Goal: Use online tool/utility: Utilize a website feature to perform a specific function

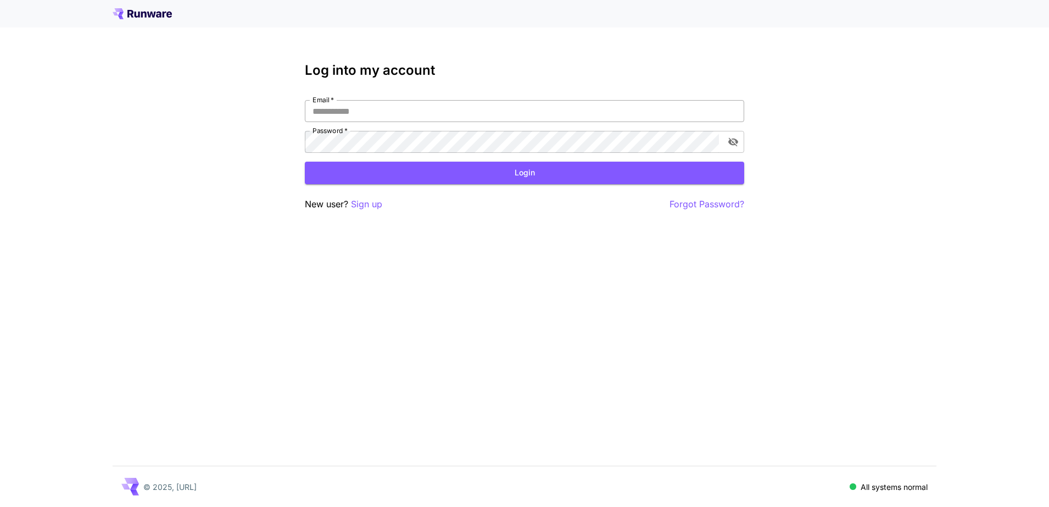
click at [369, 114] on input "Email   *" at bounding box center [525, 111] width 440 height 22
type input "**********"
click button "Login" at bounding box center [525, 173] width 440 height 23
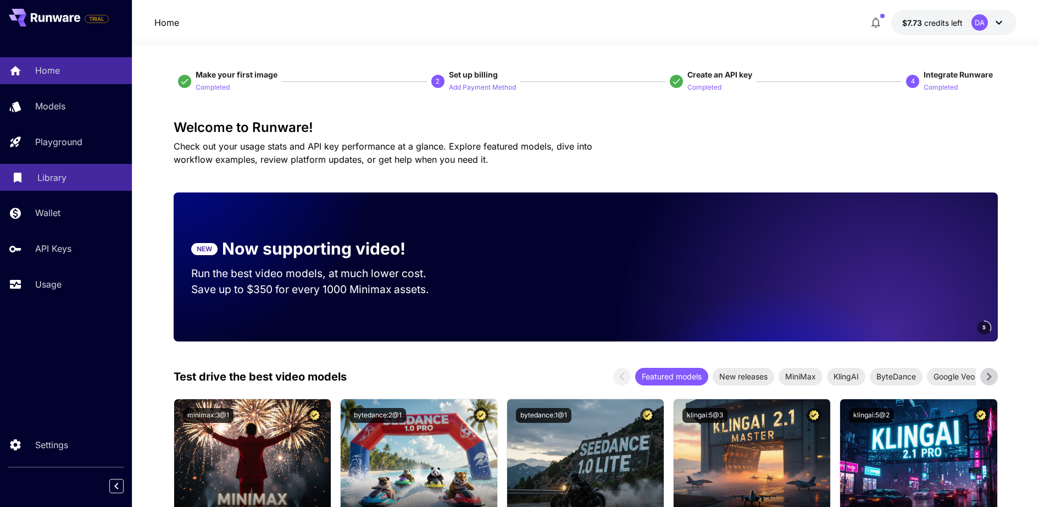
click at [71, 166] on link "Library" at bounding box center [66, 177] width 132 height 27
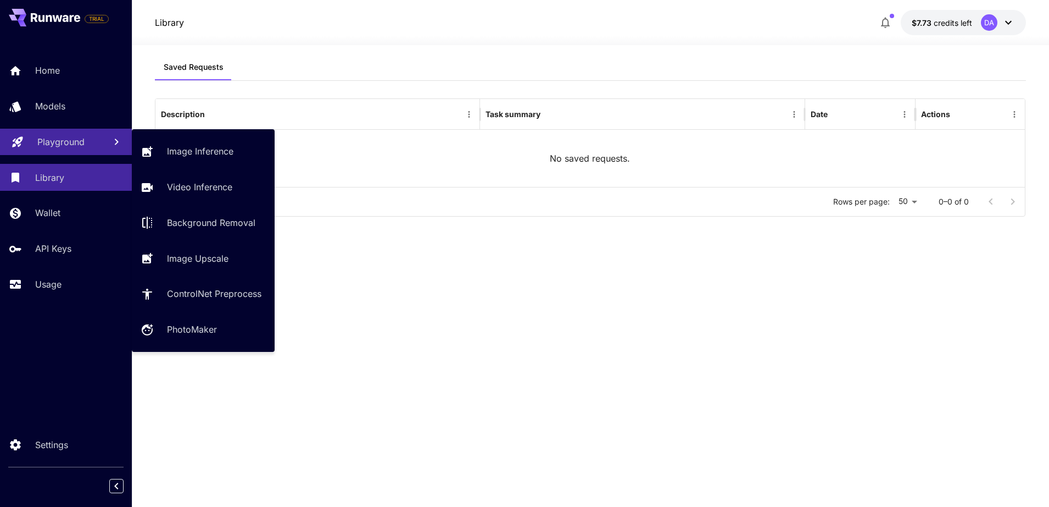
click at [98, 155] on link "Playground" at bounding box center [66, 142] width 132 height 27
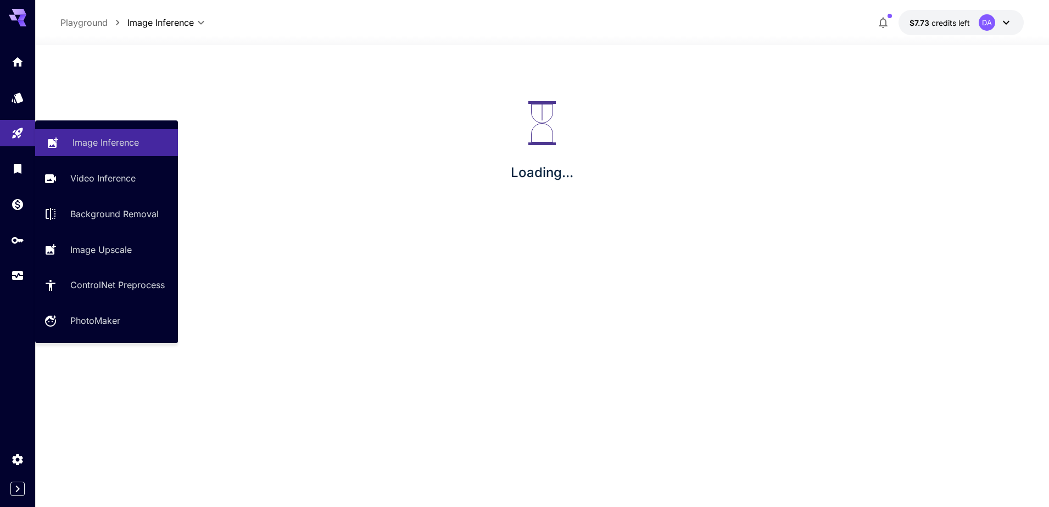
click at [138, 154] on link "Image Inference" at bounding box center [106, 142] width 143 height 27
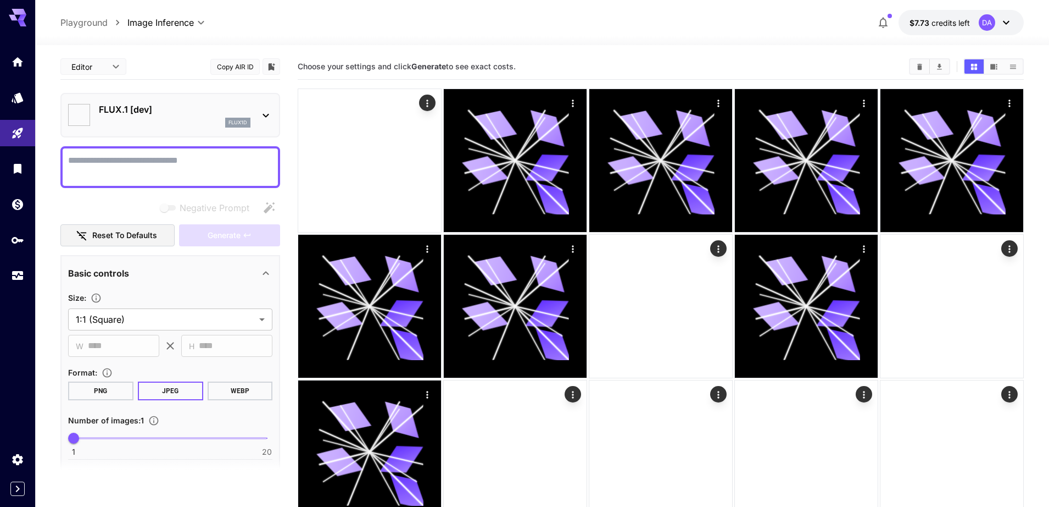
type input "**********"
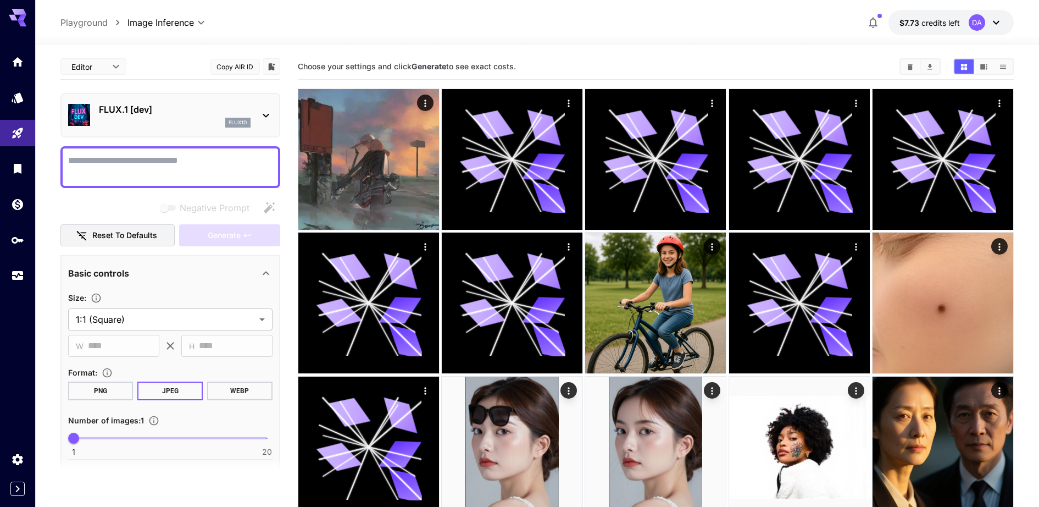
click at [145, 109] on p "FLUX.1 [dev]" at bounding box center [175, 109] width 152 height 13
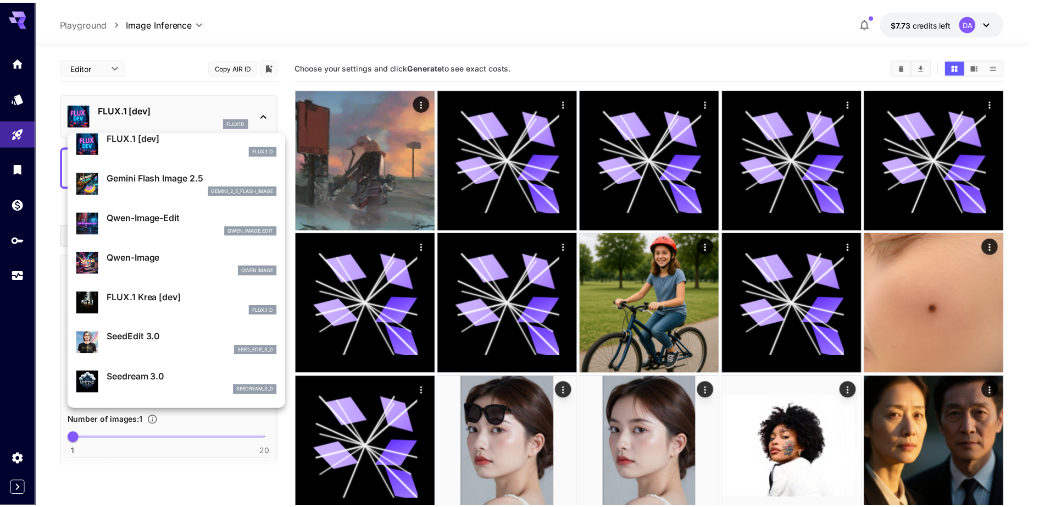
scroll to position [69, 0]
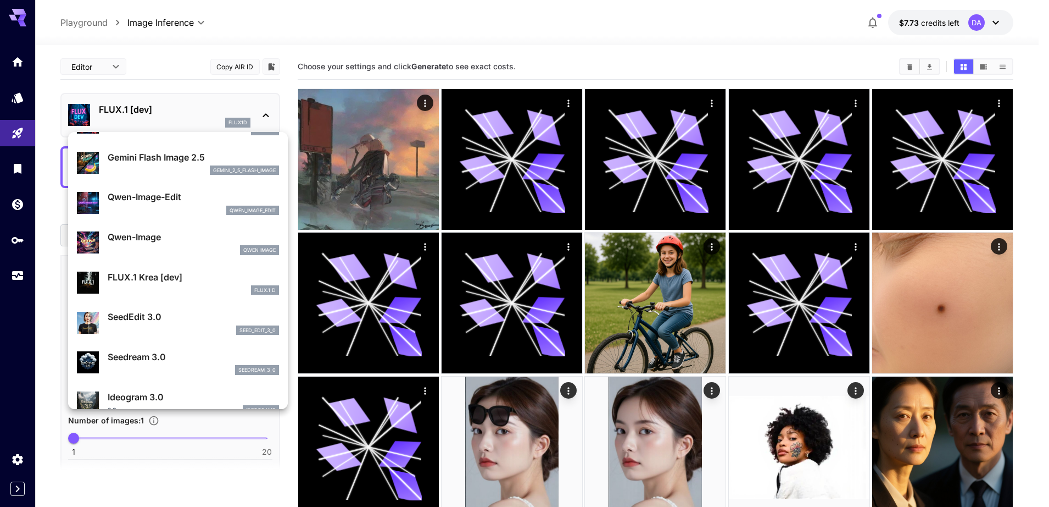
click at [179, 191] on p "Qwen-Image-Edit" at bounding box center [193, 196] width 171 height 13
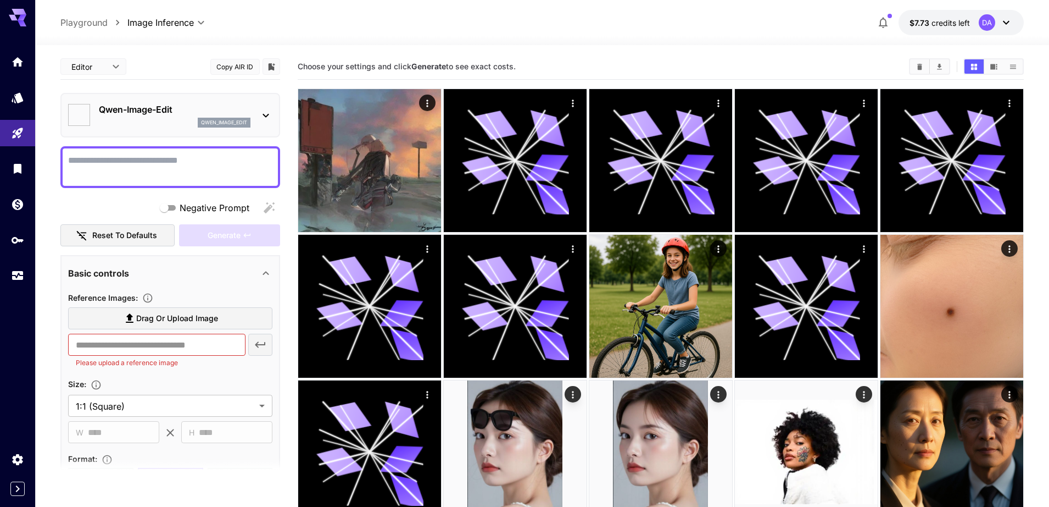
type input "*"
type input "*****"
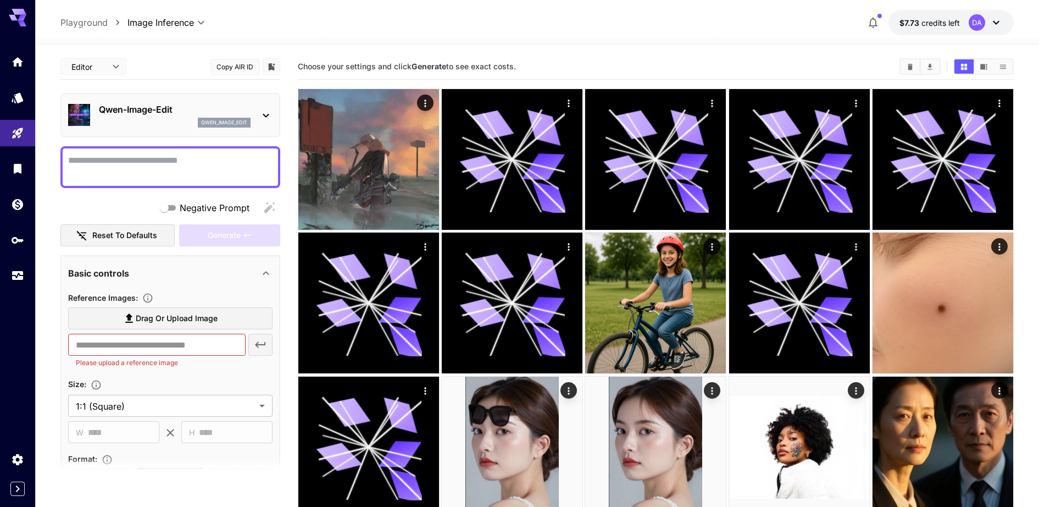
click at [152, 324] on span "Drag or upload image" at bounding box center [177, 319] width 82 height 14
click at [0, 0] on input "Drag or upload image" at bounding box center [0, 0] width 0 height 0
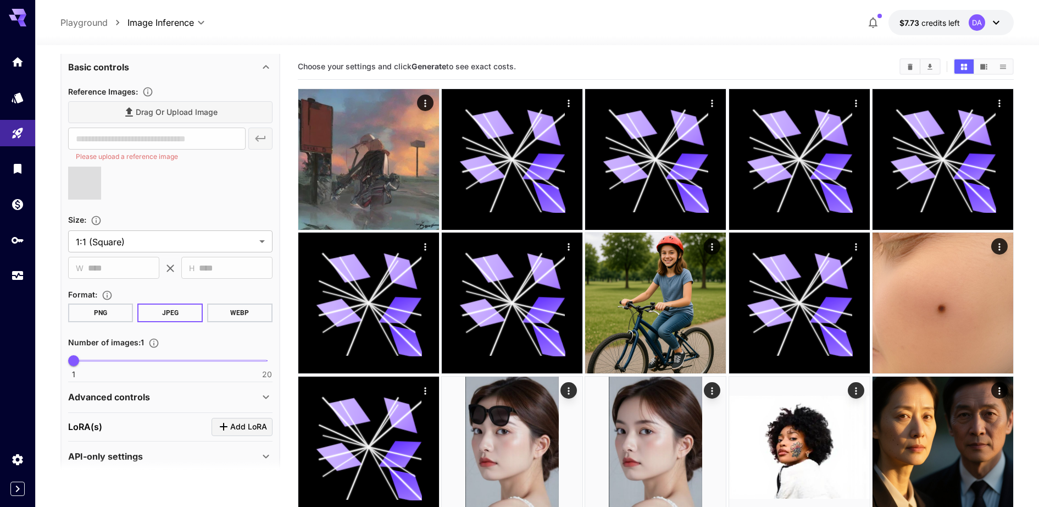
type input "**********"
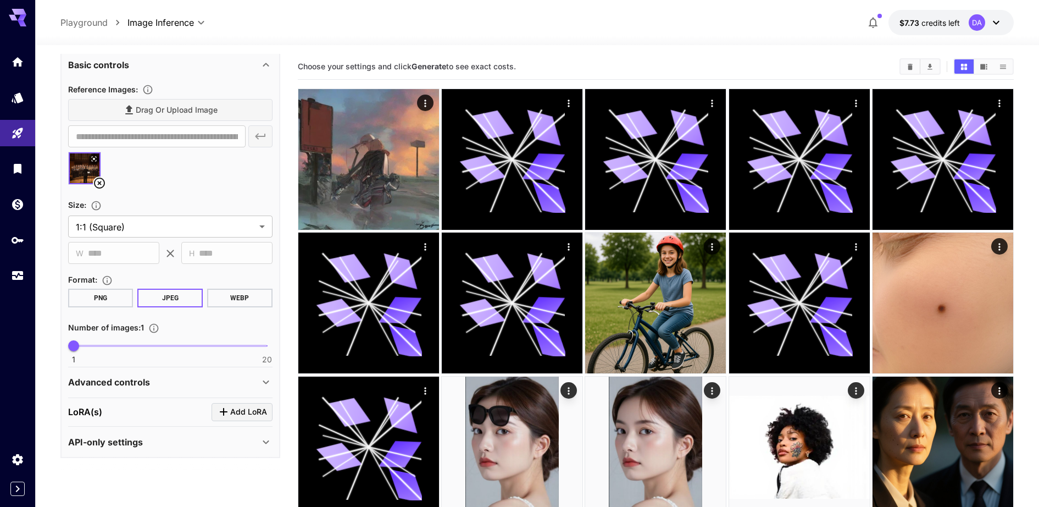
scroll to position [208, 0]
click at [262, 412] on span "Add LoRA" at bounding box center [248, 412] width 37 height 14
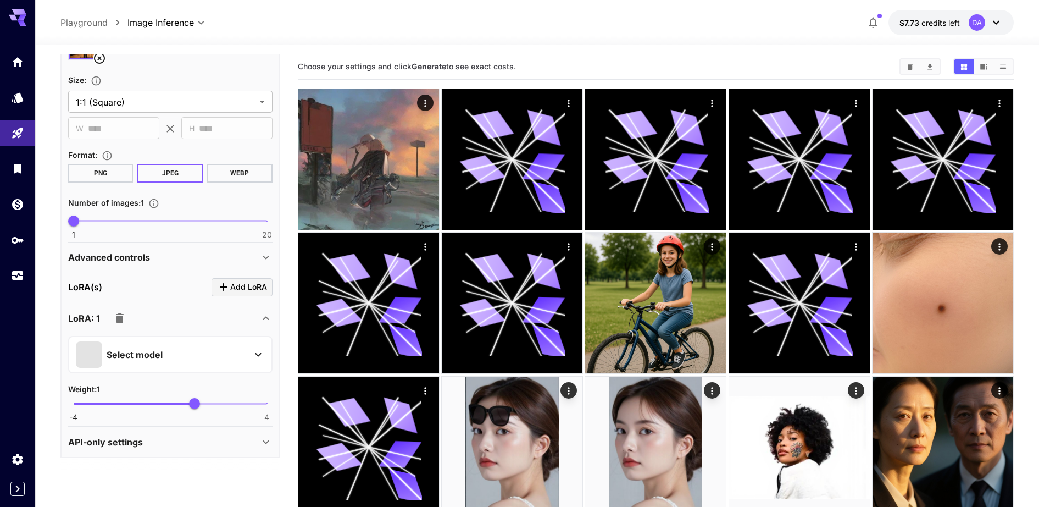
click at [222, 360] on div "Select model" at bounding box center [161, 354] width 171 height 26
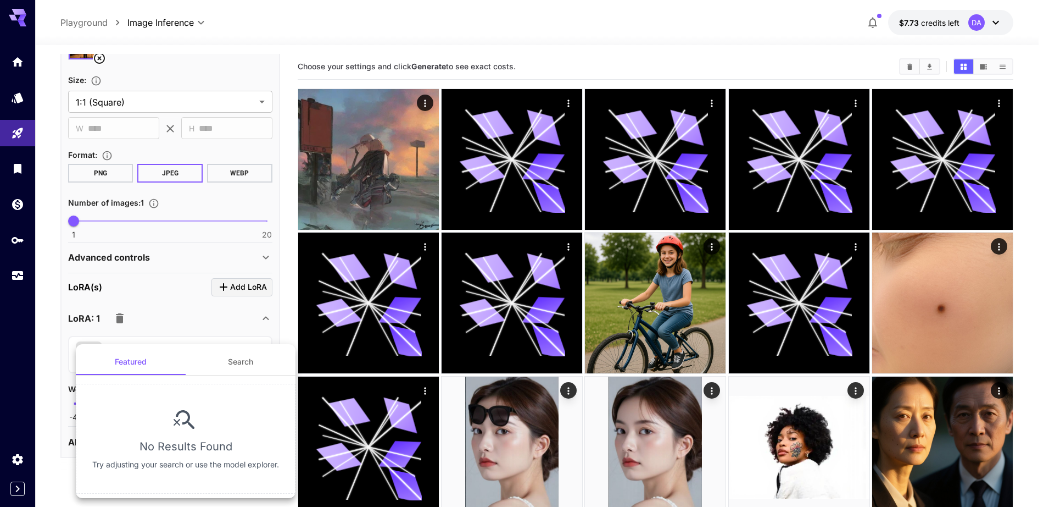
click at [249, 368] on button "Search" at bounding box center [241, 361] width 110 height 26
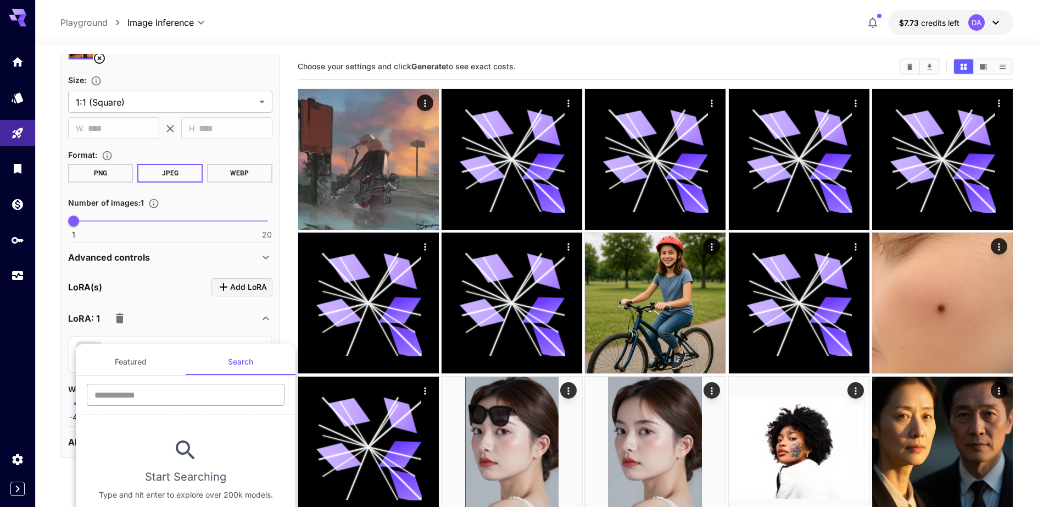
click at [158, 384] on input "text" at bounding box center [186, 395] width 198 height 22
type input "**********"
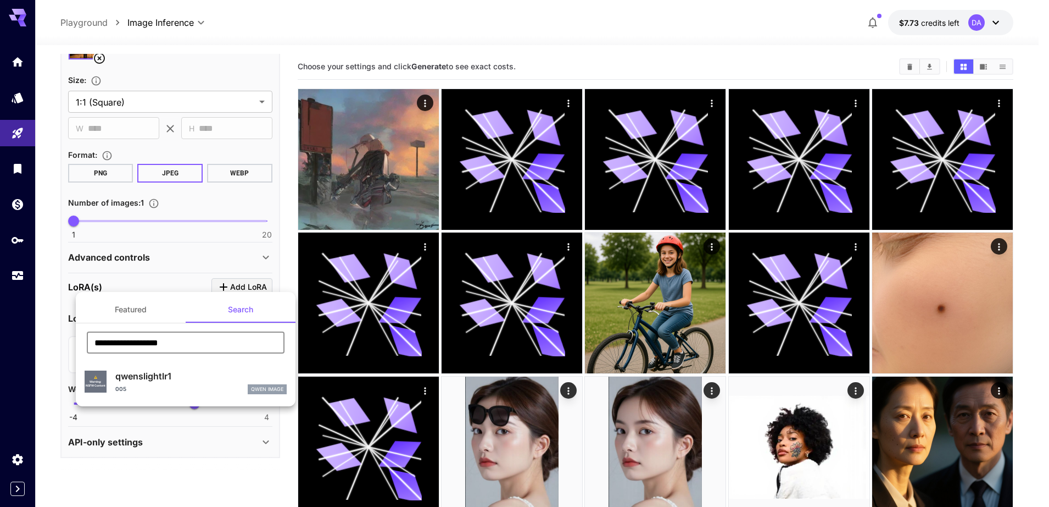
click at [193, 390] on div "005 [PERSON_NAME] Image" at bounding box center [200, 389] width 171 height 10
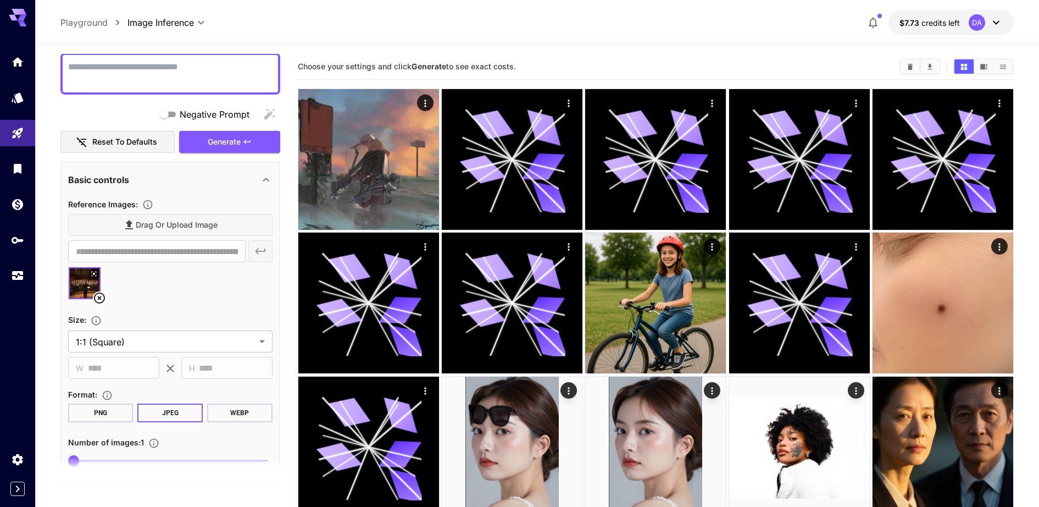
scroll to position [58, 0]
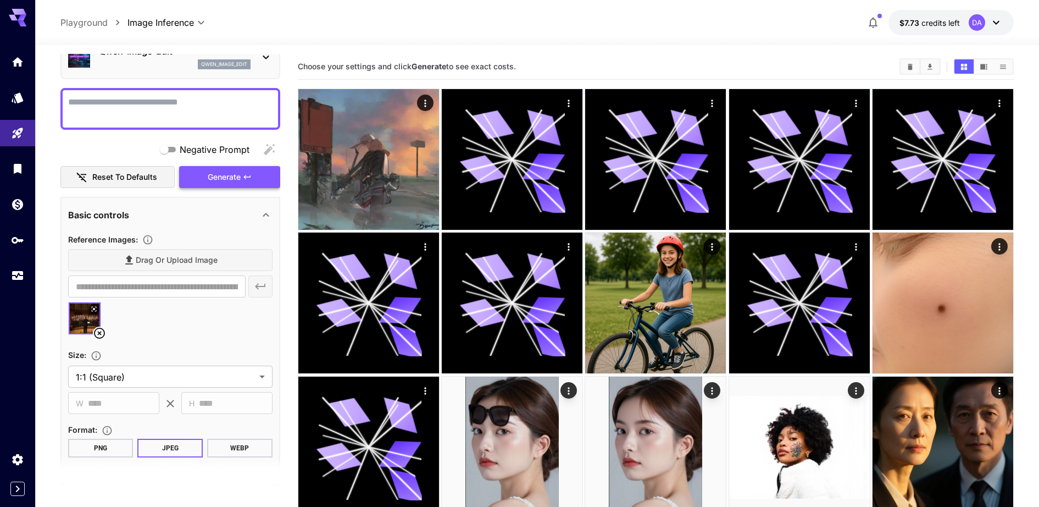
click at [222, 171] on span "Generate" at bounding box center [224, 177] width 33 height 14
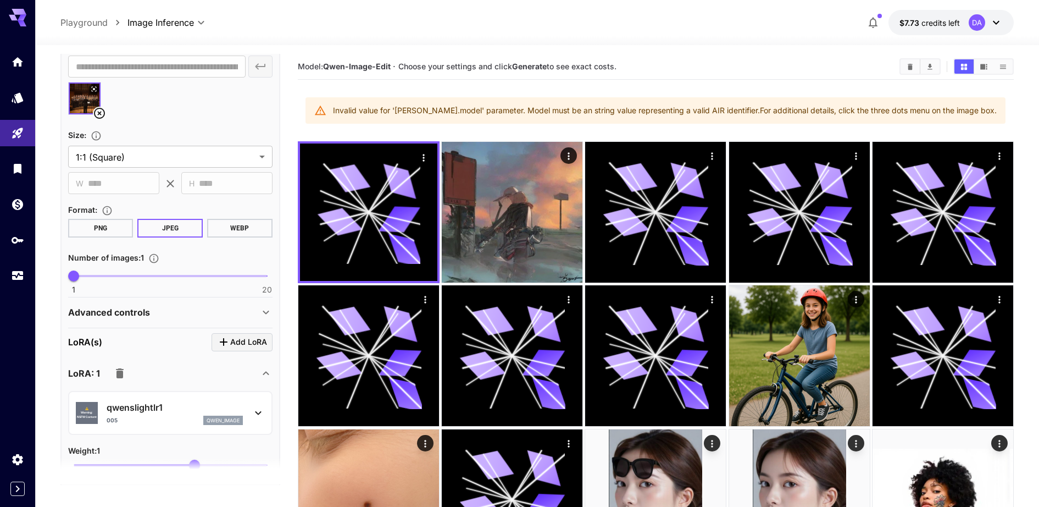
scroll to position [340, 0]
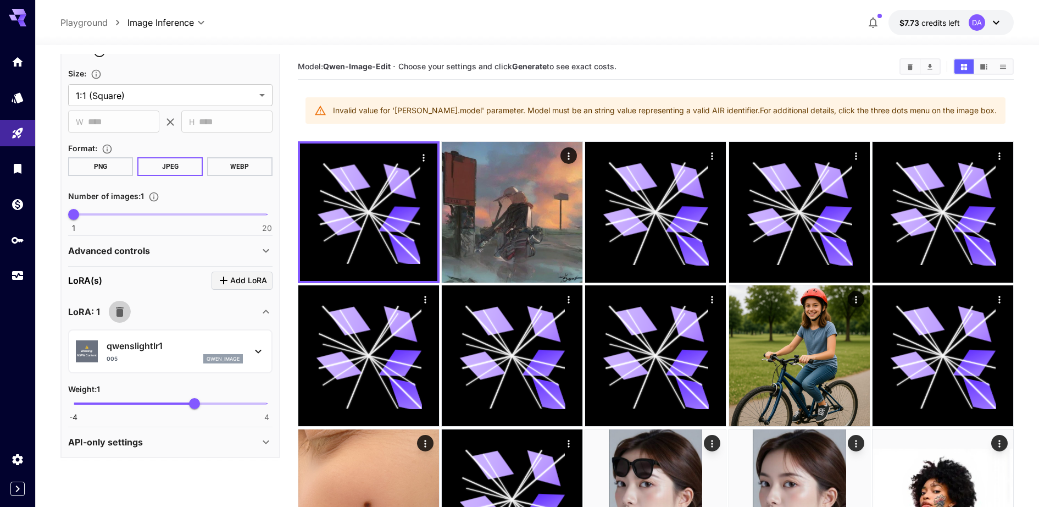
click at [118, 313] on icon "button" at bounding box center [120, 312] width 8 height 10
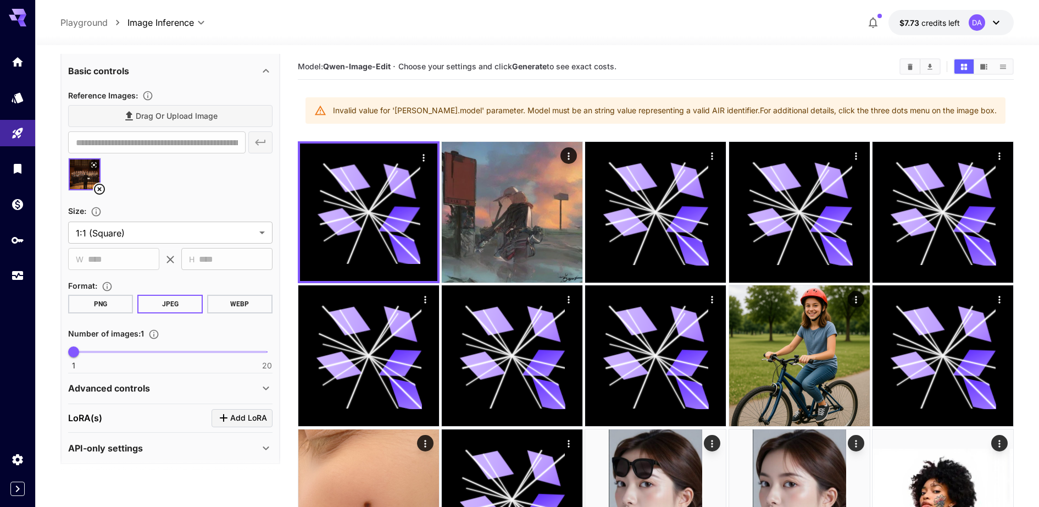
scroll to position [208, 0]
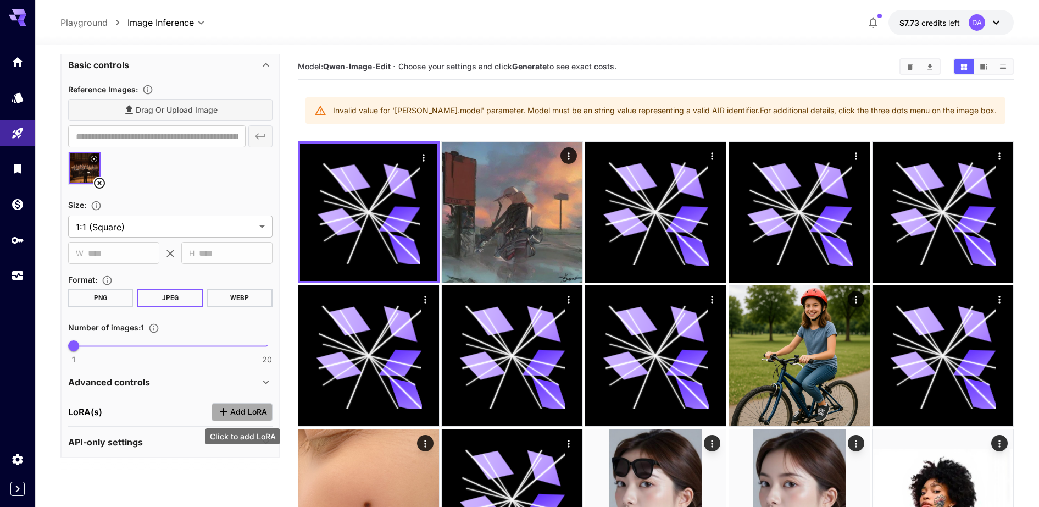
click at [240, 410] on span "Add LoRA" at bounding box center [248, 412] width 37 height 14
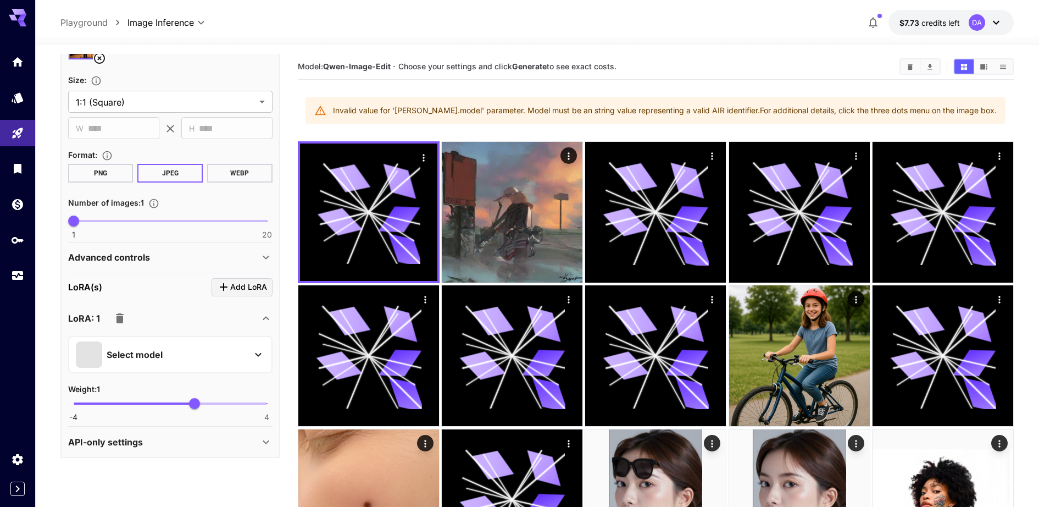
click at [214, 354] on div "Select model" at bounding box center [161, 354] width 171 height 26
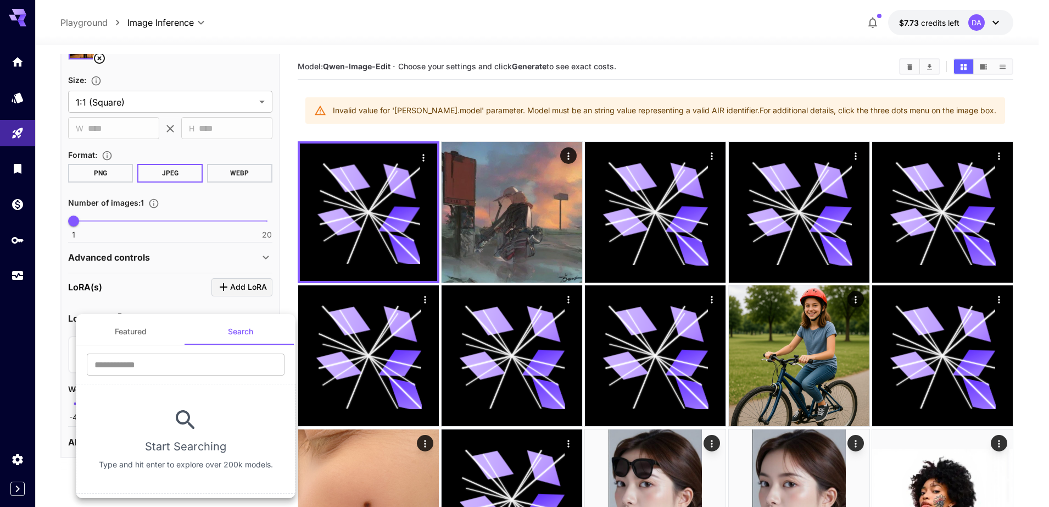
click at [215, 326] on button "Search" at bounding box center [241, 331] width 110 height 26
click at [158, 326] on button "Featured" at bounding box center [131, 331] width 110 height 26
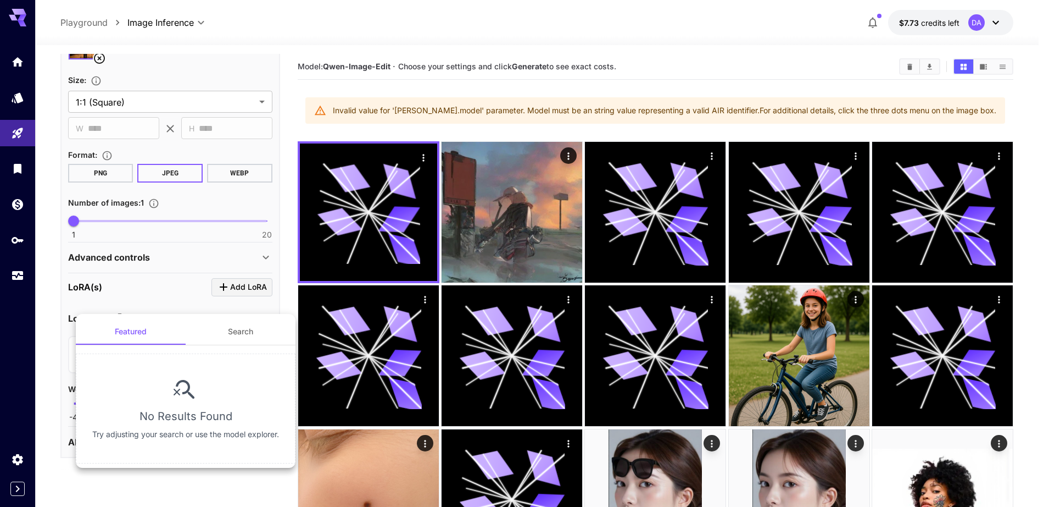
click at [243, 339] on button "Search" at bounding box center [241, 331] width 110 height 26
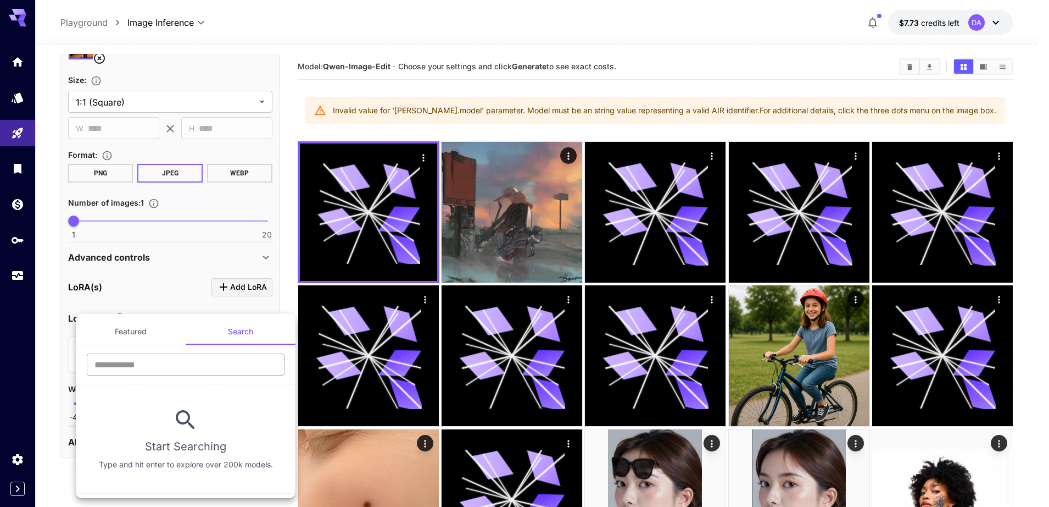
click at [229, 366] on input "text" at bounding box center [186, 364] width 198 height 22
type input "**********"
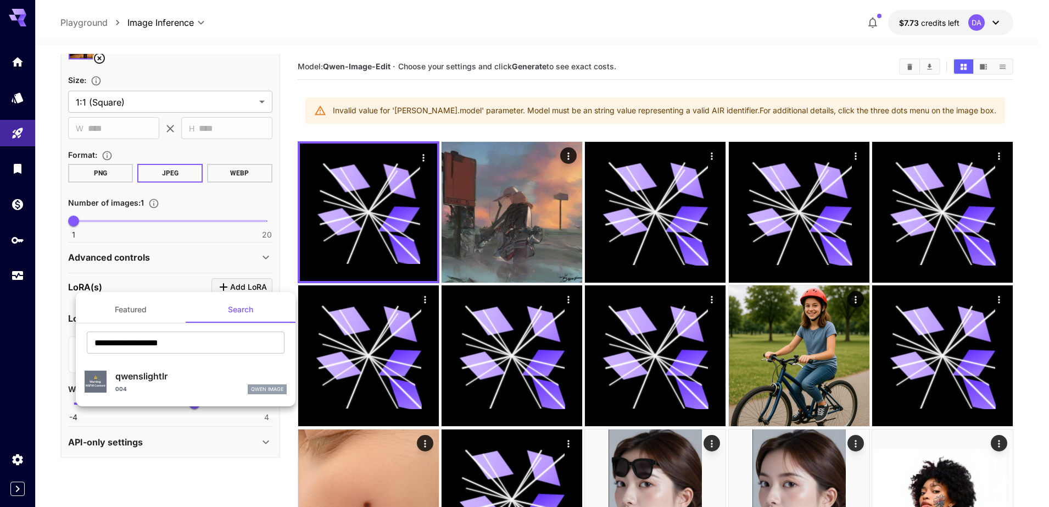
click at [190, 469] on div at bounding box center [524, 253] width 1049 height 507
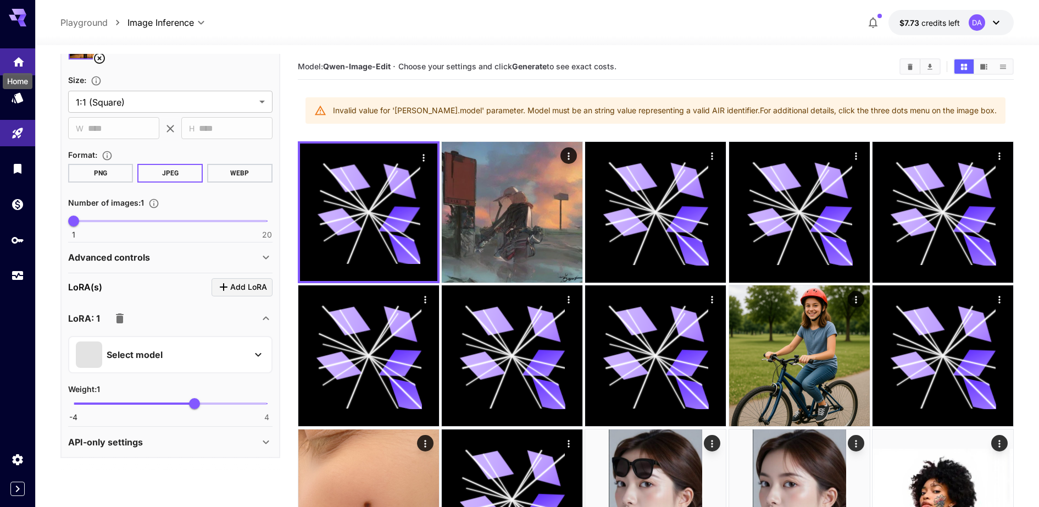
click at [18, 62] on icon "Home" at bounding box center [18, 58] width 13 height 13
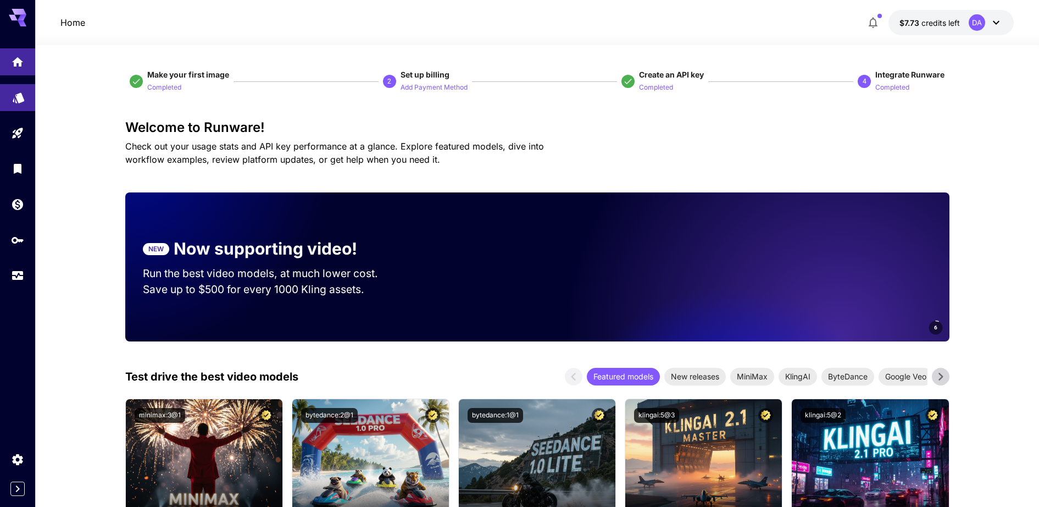
click at [10, 93] on link at bounding box center [17, 97] width 35 height 27
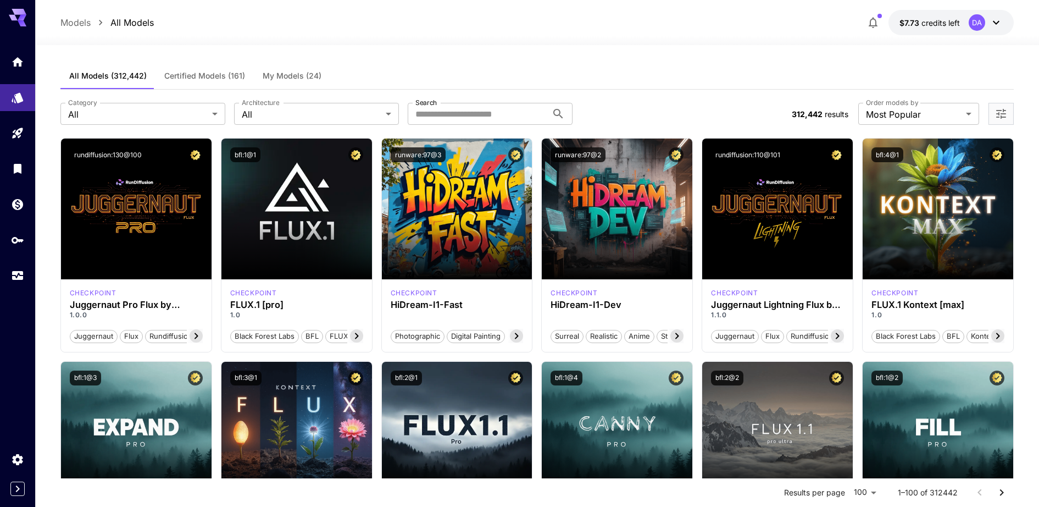
click at [266, 73] on span "My Models (24)" at bounding box center [292, 76] width 59 height 10
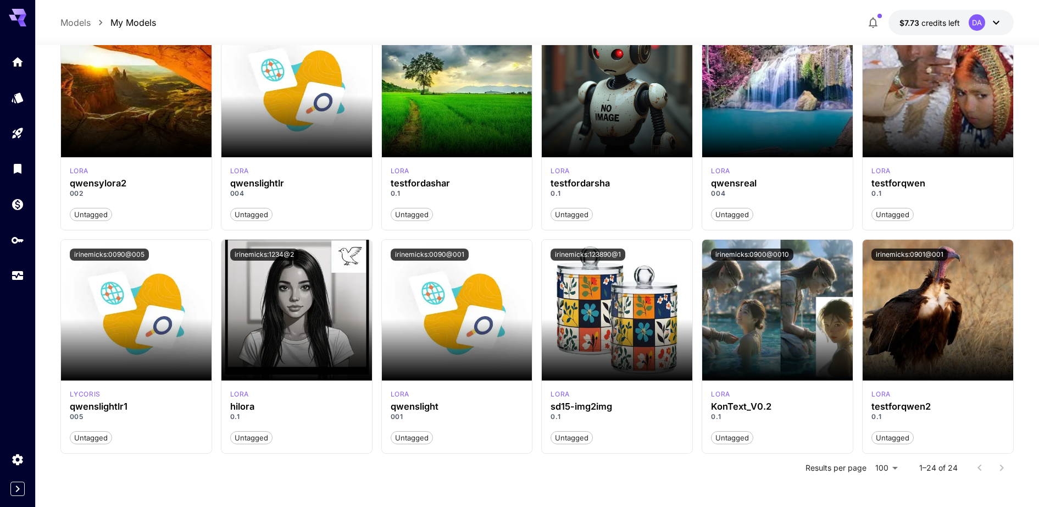
scroll to position [571, 0]
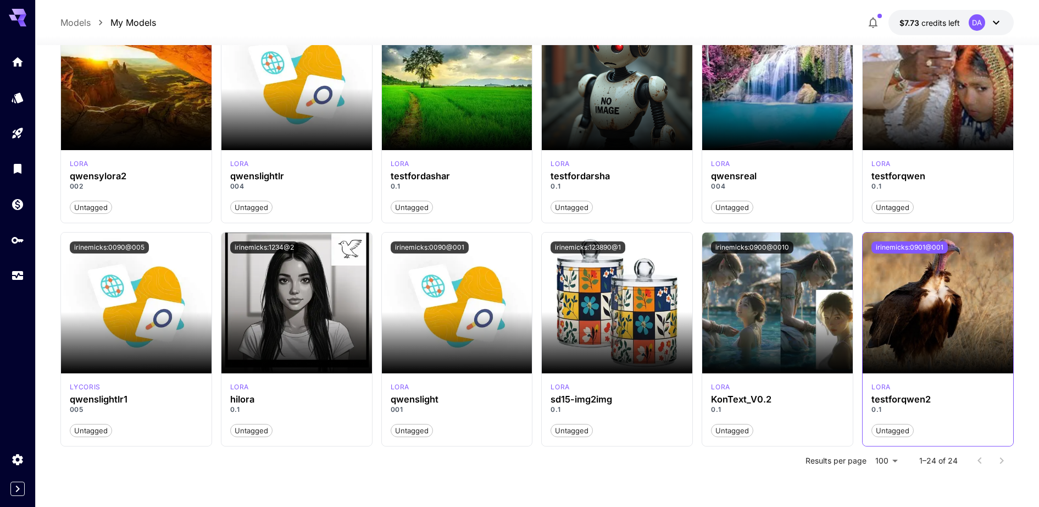
click at [905, 249] on button "irinemicks:0901@001" at bounding box center [909, 247] width 76 height 12
click at [20, 274] on icon "Usage" at bounding box center [18, 271] width 13 height 13
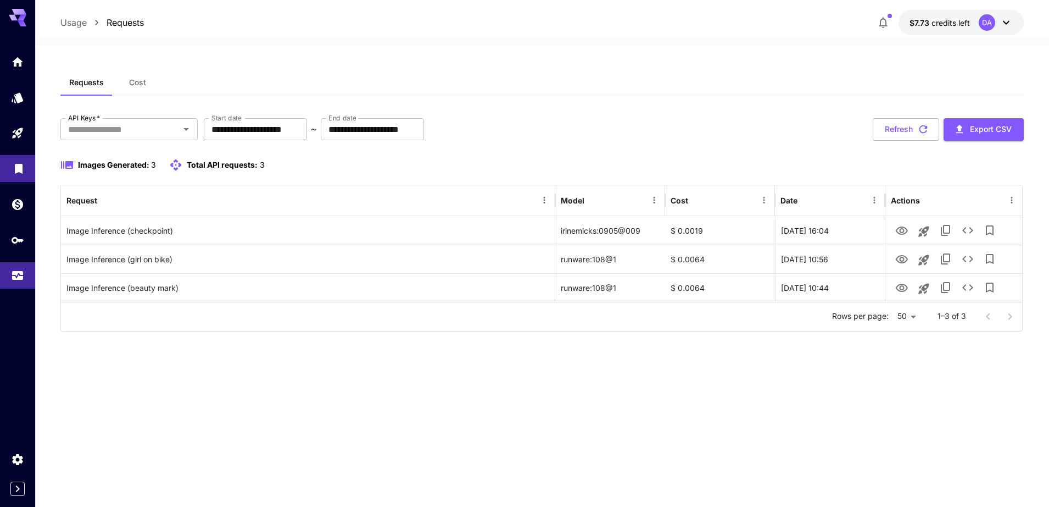
click at [10, 165] on link at bounding box center [17, 168] width 35 height 27
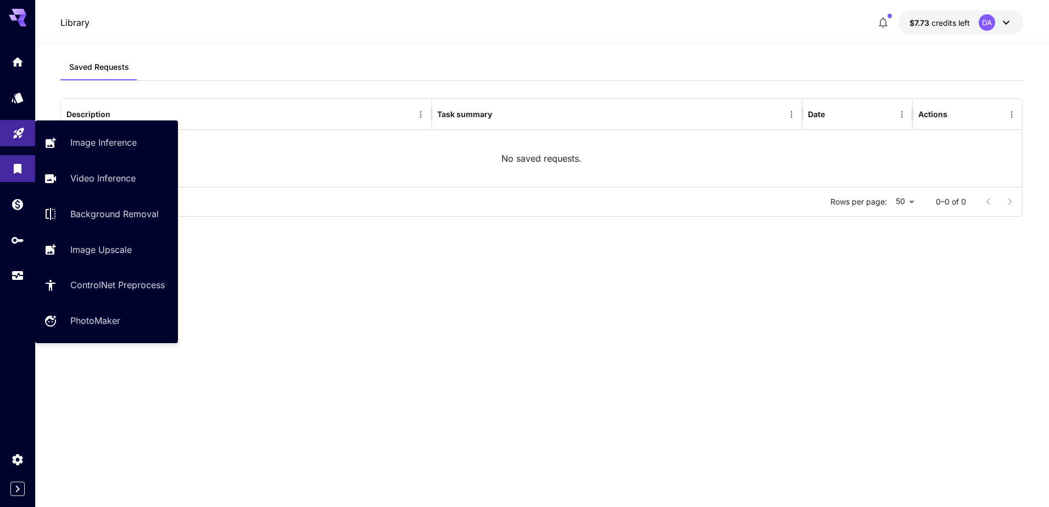
click at [12, 136] on link at bounding box center [17, 133] width 35 height 27
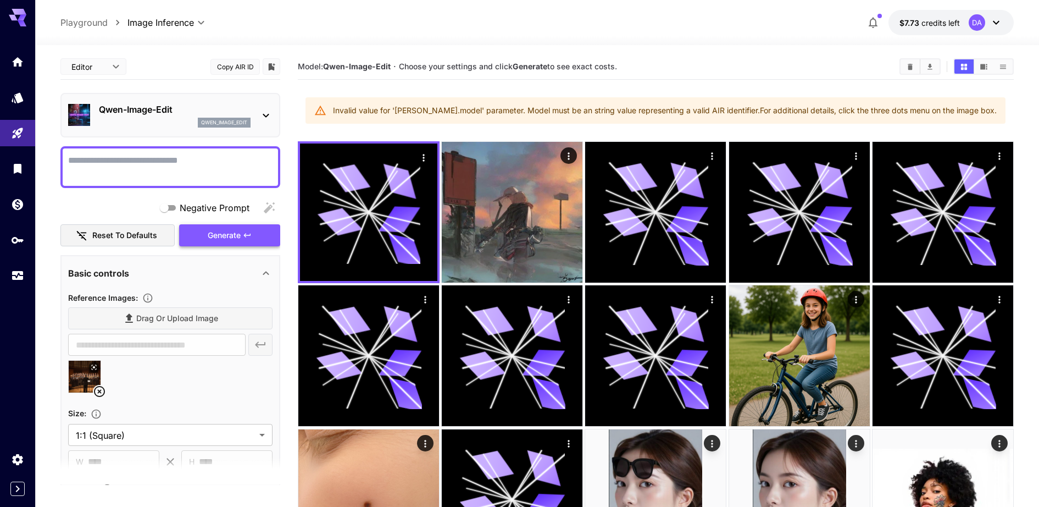
click at [218, 230] on span "Generate" at bounding box center [224, 236] width 33 height 14
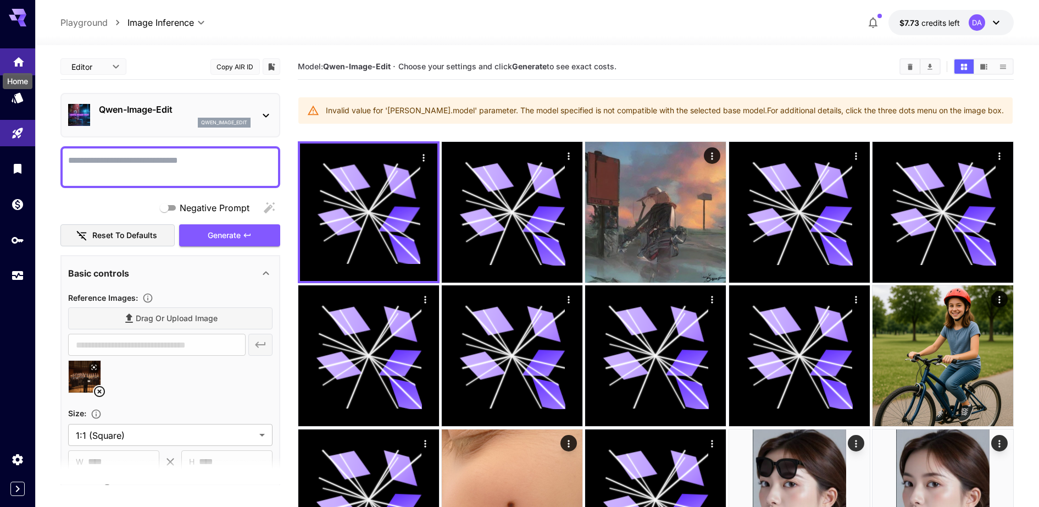
click at [24, 61] on icon "Home" at bounding box center [18, 58] width 13 height 13
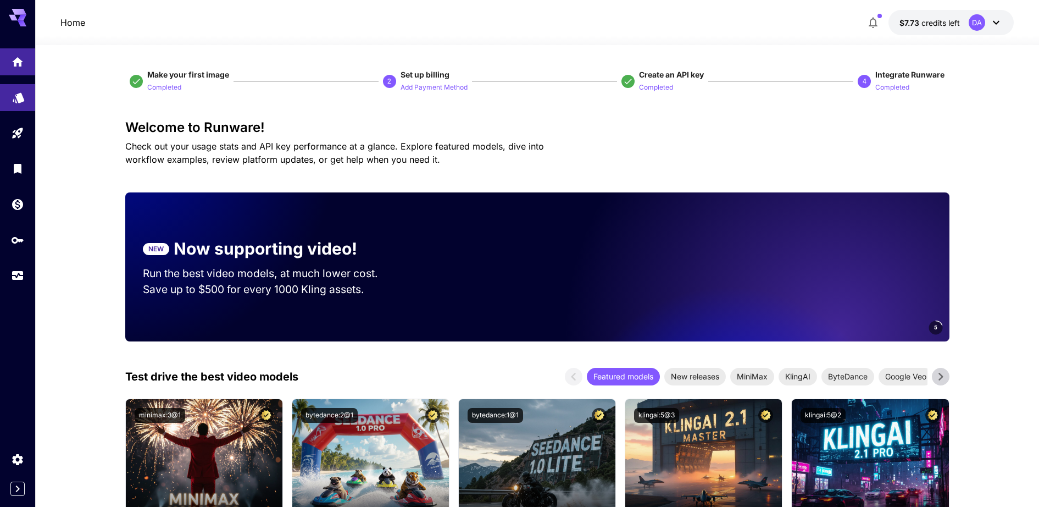
click at [15, 108] on link at bounding box center [17, 97] width 35 height 27
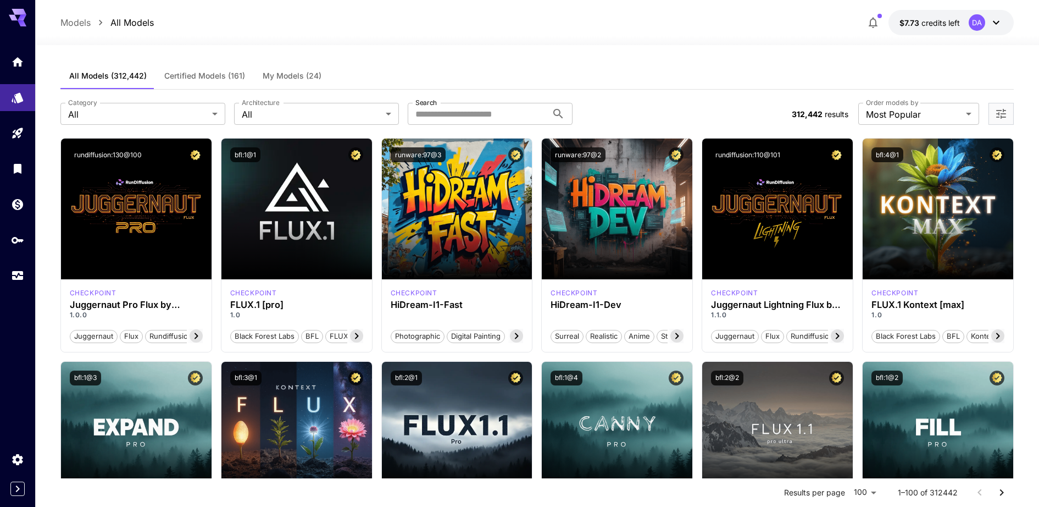
click at [288, 77] on span "My Models (24)" at bounding box center [292, 76] width 59 height 10
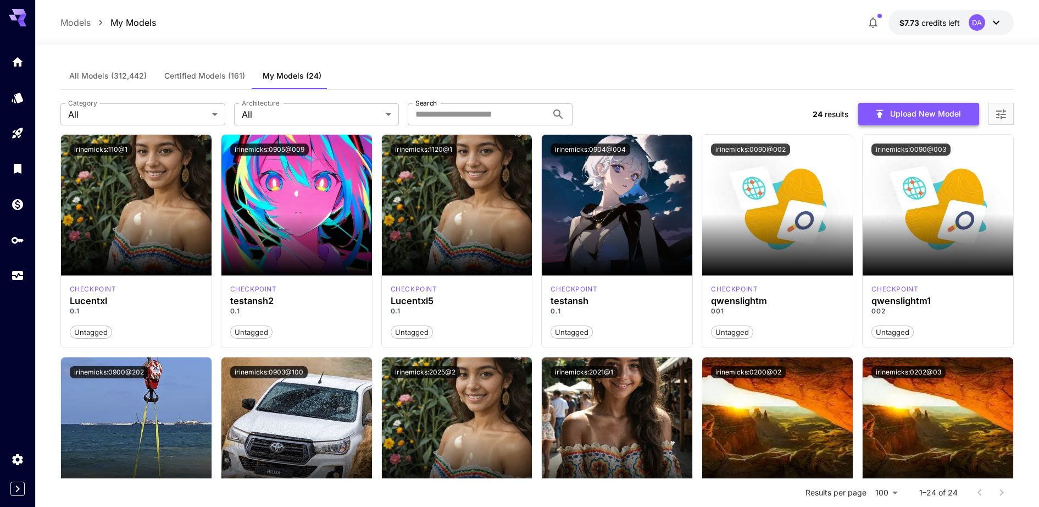
click at [904, 104] on button "Upload New Model" at bounding box center [918, 114] width 121 height 23
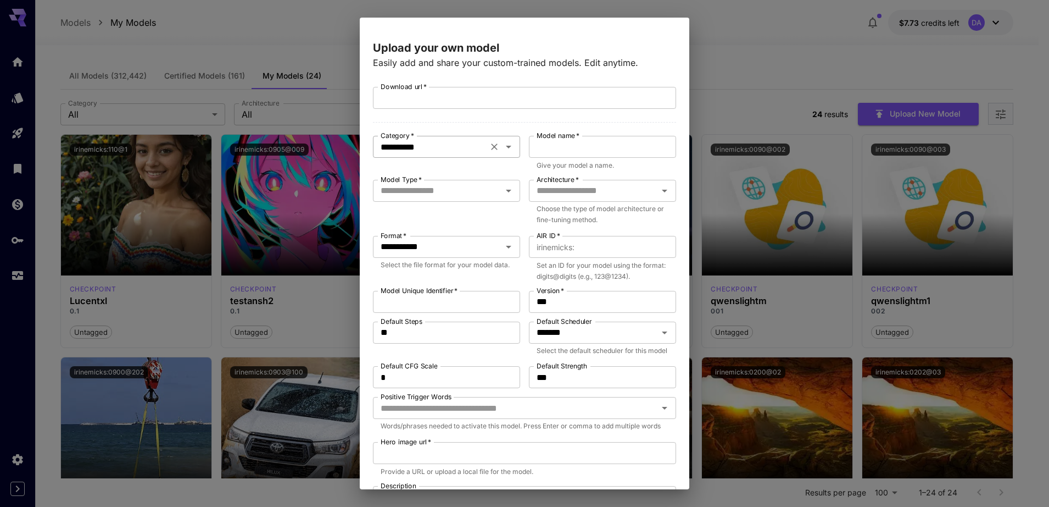
click at [451, 149] on input "**********" at bounding box center [430, 146] width 108 height 15
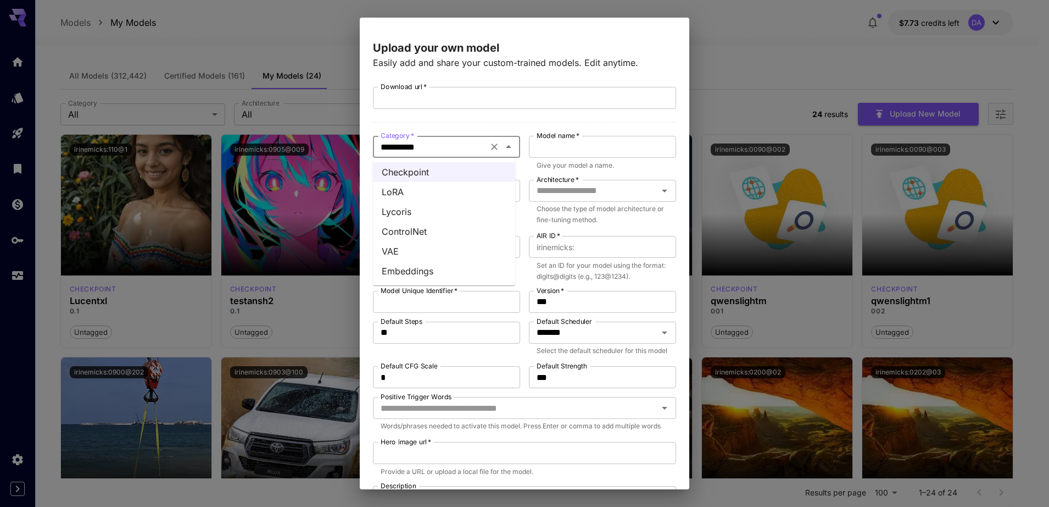
click at [435, 185] on li "LoRA" at bounding box center [444, 192] width 142 height 20
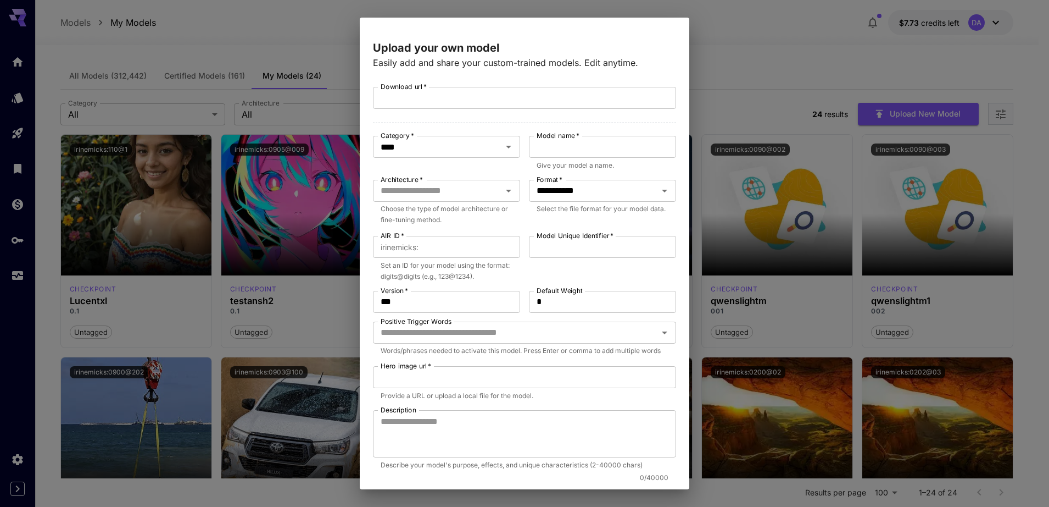
click at [468, 202] on div "Architecture   * Architecture   * Choose the type of model architecture or fine…" at bounding box center [446, 203] width 147 height 47
click at [471, 194] on input "Architecture   *" at bounding box center [437, 190] width 123 height 15
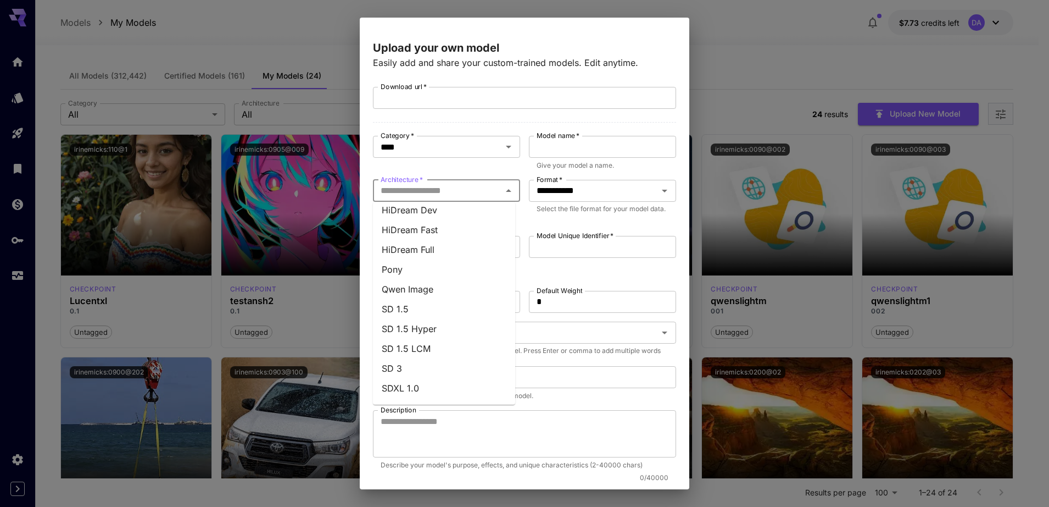
scroll to position [64, 0]
